Goal: Task Accomplishment & Management: Manage account settings

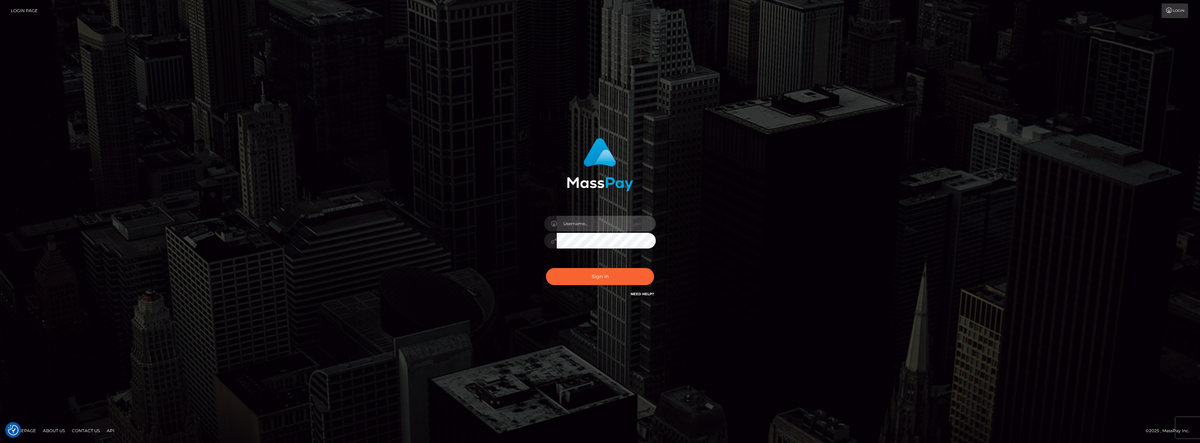
click at [567, 221] on input "text" at bounding box center [606, 224] width 99 height 16
click at [431, 195] on div "Sign in" at bounding box center [600, 222] width 398 height 178
click at [579, 223] on input "text" at bounding box center [606, 224] width 99 height 16
click at [594, 225] on input "text" at bounding box center [606, 224] width 99 height 16
type input "asinergo1988@gmail.com"
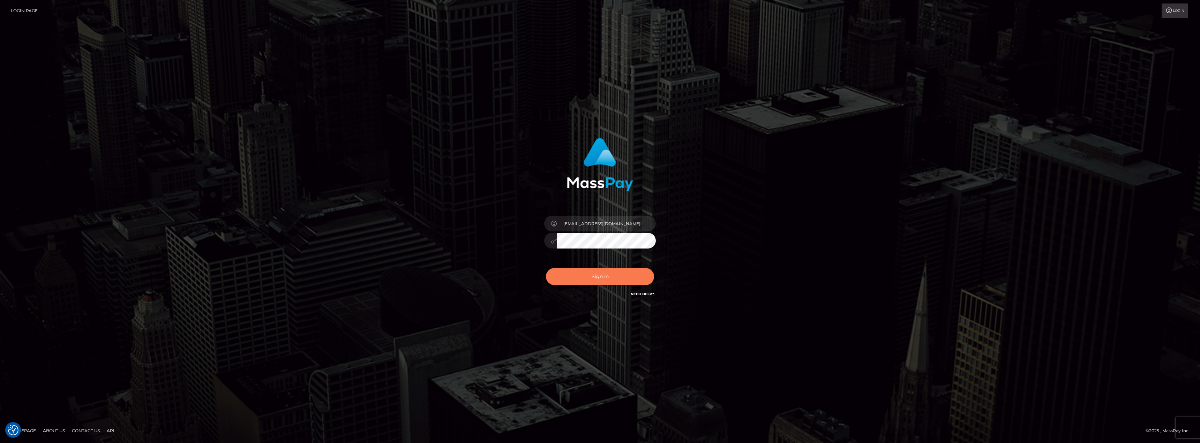
click at [609, 277] on button "Sign in" at bounding box center [600, 276] width 108 height 17
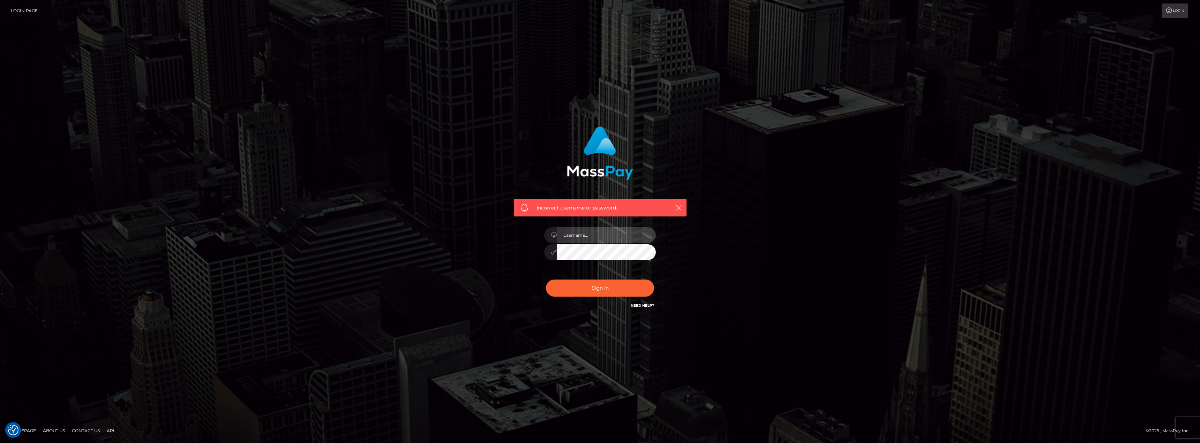
click at [604, 238] on input "text" at bounding box center [606, 235] width 99 height 16
paste input "andrea Ivano sinatora"
type input "andrea Ivano sinatora"
click at [560, 288] on button "Sign in" at bounding box center [600, 288] width 108 height 17
click at [678, 209] on icon "button" at bounding box center [678, 207] width 7 height 7
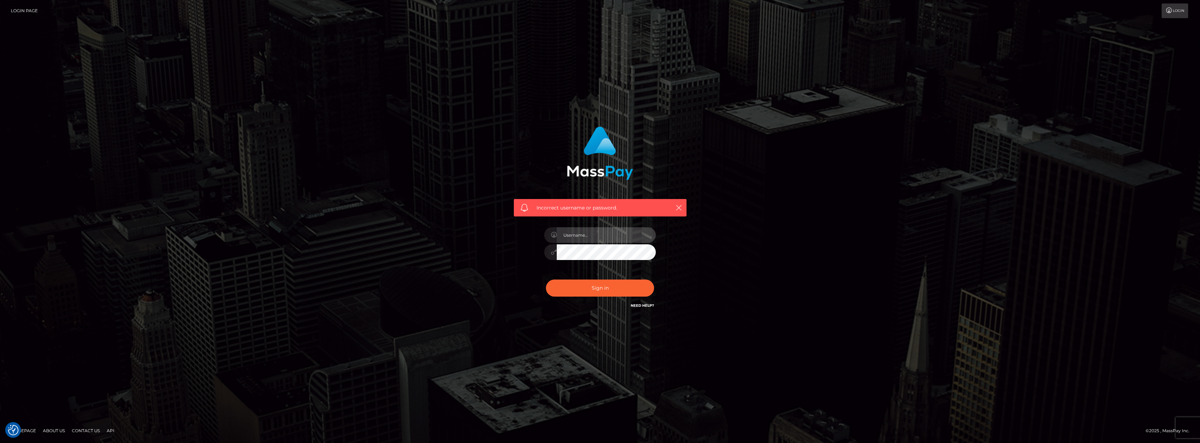
click at [585, 233] on input "text" at bounding box center [606, 235] width 99 height 16
type input "[PERSON_NAME] [PERSON_NAME]"
click at [554, 292] on button "Sign in" at bounding box center [600, 288] width 108 height 17
drag, startPoint x: 378, startPoint y: 249, endPoint x: 552, endPoint y: 263, distance: 174.3
click at [382, 250] on div "Incorrect username or password." at bounding box center [600, 221] width 1200 height 305
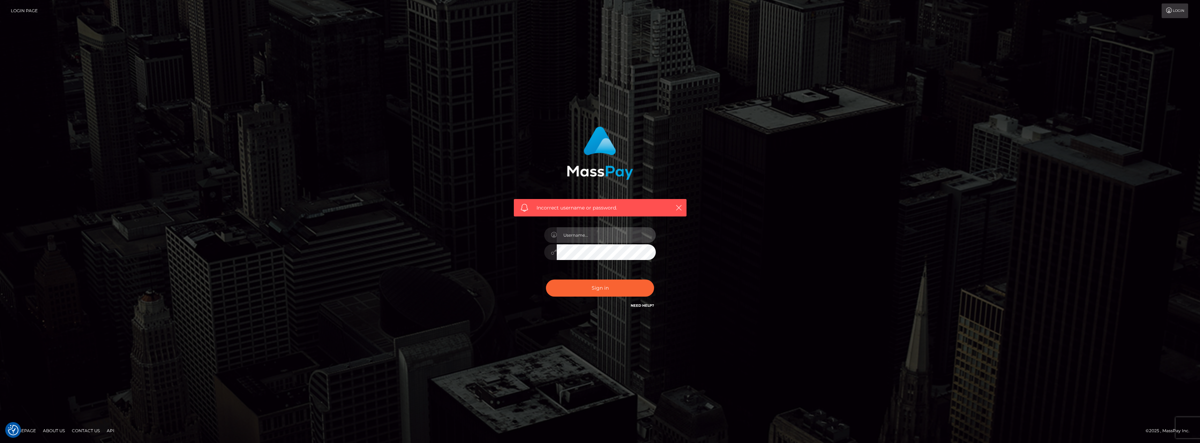
click at [589, 242] on input "text" at bounding box center [606, 235] width 99 height 16
click at [349, 212] on div "Incorrect username or password." at bounding box center [600, 221] width 1200 height 305
click at [1168, 13] on icon at bounding box center [1169, 11] width 7 height 6
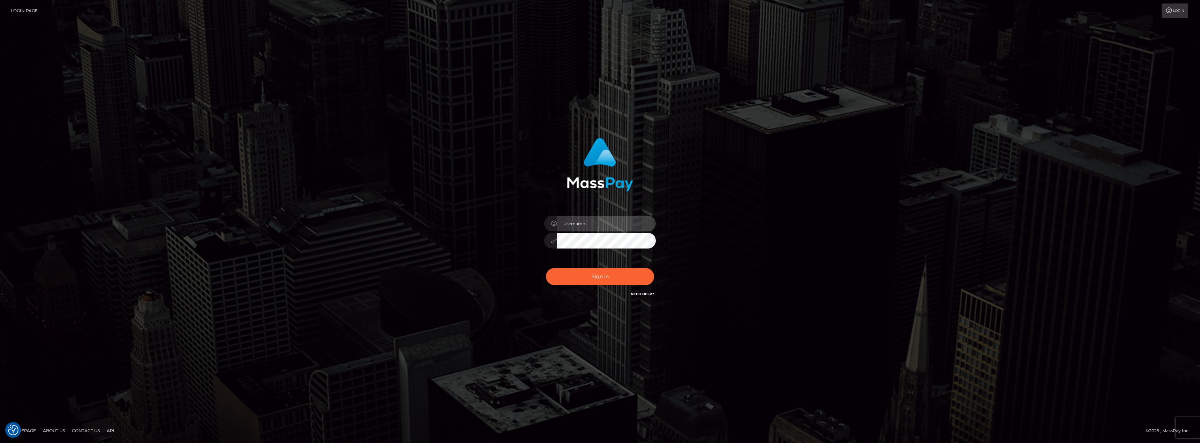
click at [617, 228] on input "text" at bounding box center [606, 224] width 99 height 16
click at [717, 205] on div "Sign in" at bounding box center [600, 222] width 398 height 178
click at [608, 227] on input "text" at bounding box center [606, 224] width 99 height 16
click at [504, 116] on div "Sign in" at bounding box center [600, 222] width 1200 height 282
